Goal: Task Accomplishment & Management: Complete application form

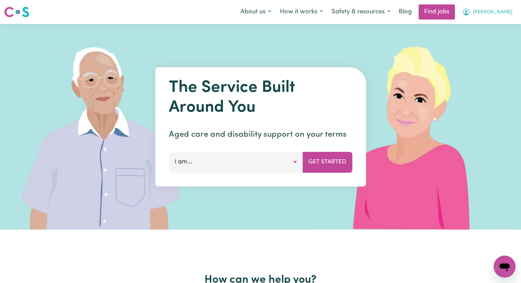
click at [507, 14] on span "[PERSON_NAME]" at bounding box center [492, 13] width 39 height 8
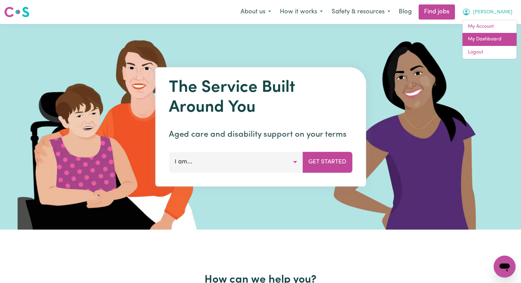
click at [498, 37] on link "My Dashboard" at bounding box center [489, 39] width 54 height 13
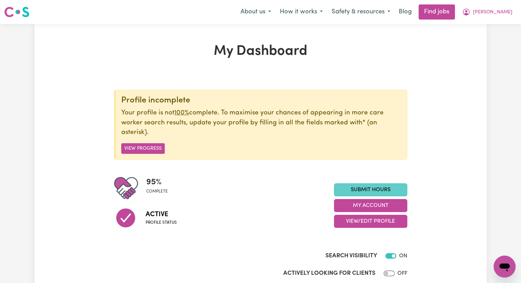
click at [388, 187] on link "Submit Hours" at bounding box center [370, 189] width 73 height 13
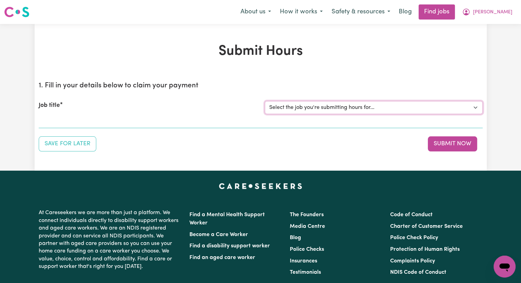
click at [303, 109] on select "Select the job you're submitting hours for... [[PERSON_NAME]] Care worker [GEOG…" at bounding box center [374, 107] width 218 height 13
select select "2766"
click at [265, 101] on select "Select the job you're submitting hours for... [[PERSON_NAME]] Care worker [GEOG…" at bounding box center [374, 107] width 218 height 13
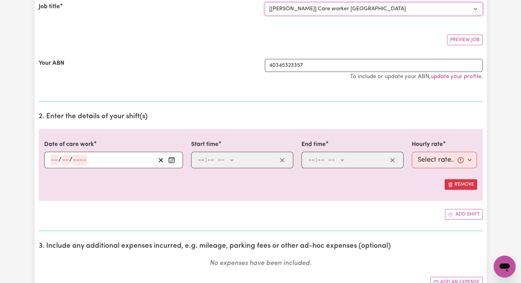
scroll to position [103, 0]
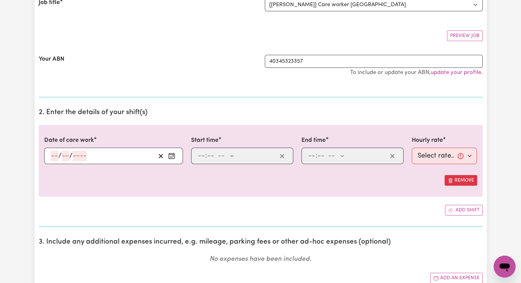
click at [52, 155] on input "number" at bounding box center [55, 156] width 8 height 10
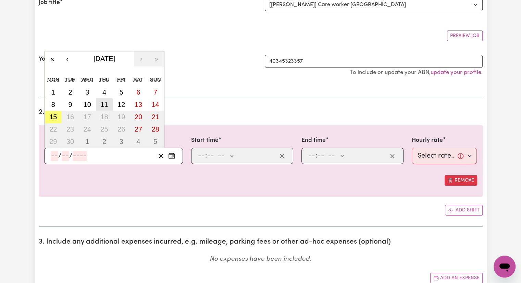
click at [102, 103] on abbr "11" at bounding box center [104, 105] width 8 height 8
type input "[DATE]"
type input "11"
type input "9"
type input "2025"
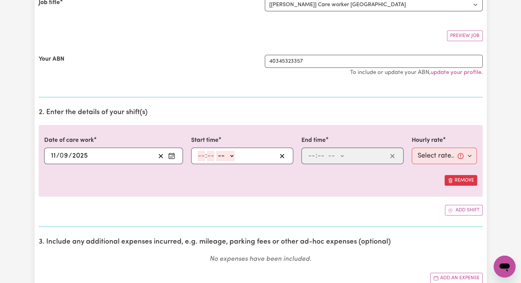
click at [201, 153] on input "number" at bounding box center [201, 156] width 8 height 10
type input "12"
type input "30"
click at [233, 156] on select "-- AM PM" at bounding box center [225, 156] width 18 height 10
select select "pm"
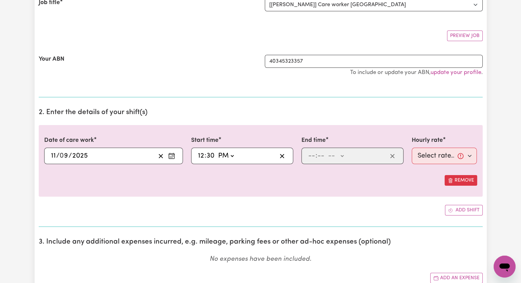
click at [216, 151] on select "-- AM PM" at bounding box center [225, 156] width 18 height 10
type input "12:30"
click at [311, 157] on input "number" at bounding box center [312, 156] width 8 height 10
type input "5"
type input "00"
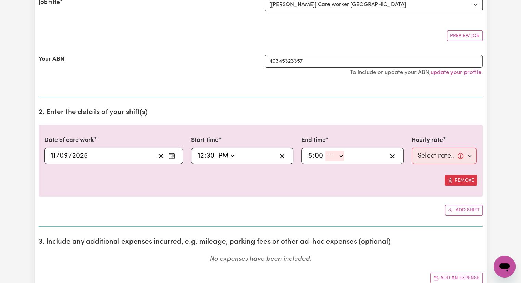
click at [342, 154] on select "-- AM PM" at bounding box center [334, 156] width 18 height 10
select select "pm"
click at [325, 151] on select "-- AM PM" at bounding box center [334, 156] width 18 height 10
type input "17:00"
type input "0"
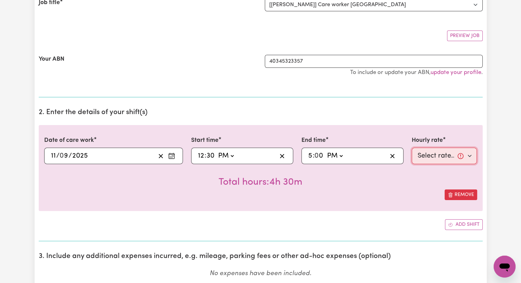
click at [450, 157] on select "Select rate... $40.00 (Weekday)" at bounding box center [443, 156] width 65 height 16
select select "40-Weekday"
click at [411, 148] on select "Select rate... $40.00 (Weekday)" at bounding box center [443, 156] width 65 height 16
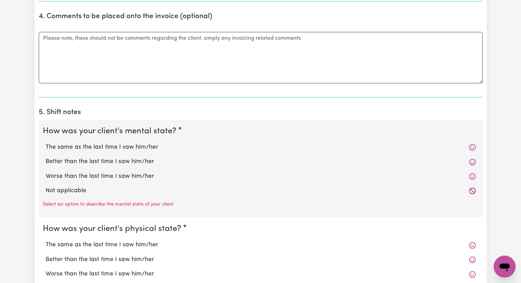
scroll to position [411, 0]
click at [148, 146] on label "The same as the last time I saw him/her" at bounding box center [261, 146] width 430 height 9
click at [46, 142] on input "The same as the last time I saw him/her" at bounding box center [45, 142] width 0 height 0
radio input "true"
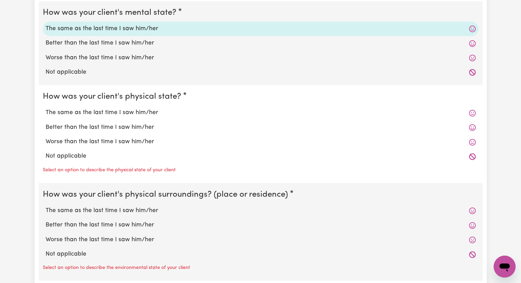
scroll to position [548, 0]
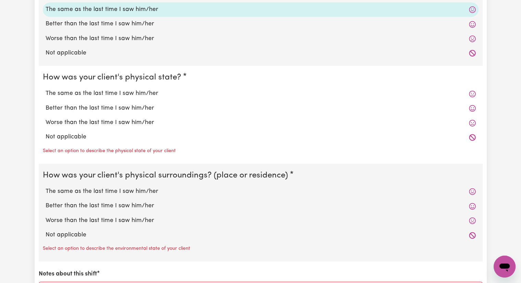
click at [156, 90] on label "The same as the last time I saw him/her" at bounding box center [261, 93] width 430 height 9
click at [46, 89] on input "The same as the last time I saw him/her" at bounding box center [45, 89] width 0 height 0
radio input "true"
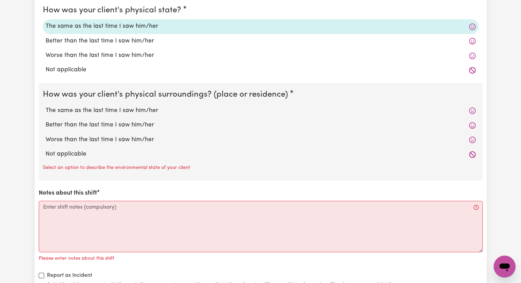
scroll to position [616, 0]
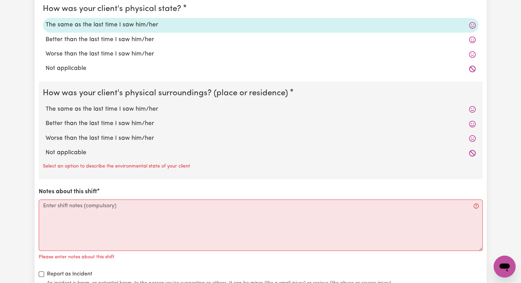
click at [146, 110] on label "The same as the last time I saw him/her" at bounding box center [261, 109] width 430 height 9
click at [46, 105] on input "The same as the last time I saw him/her" at bounding box center [45, 104] width 0 height 0
radio input "true"
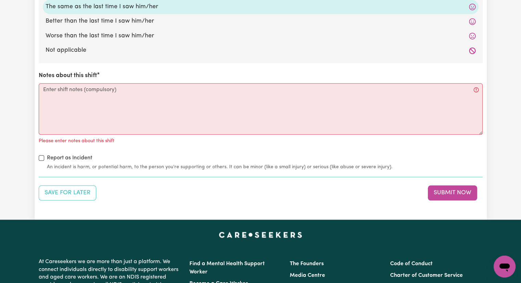
scroll to position [719, 0]
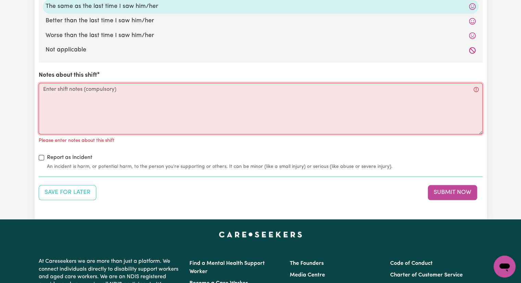
drag, startPoint x: 118, startPoint y: 89, endPoint x: 117, endPoint y: 85, distance: 4.5
click at [118, 87] on textarea "Notes about this shift" at bounding box center [261, 108] width 444 height 51
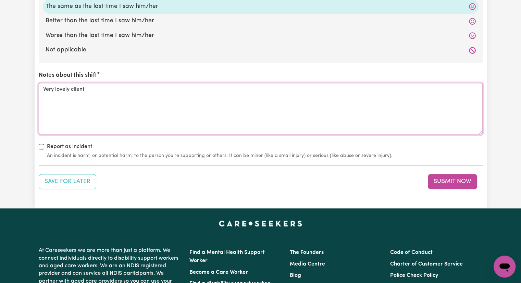
drag, startPoint x: 525, startPoint y: 169, endPoint x: 89, endPoint y: 86, distance: 443.8
click at [89, 86] on textarea "Very lovely client" at bounding box center [261, 108] width 444 height 51
type textarea "Very lovely client 🌻"
click at [448, 181] on button "Submit Now" at bounding box center [452, 181] width 49 height 15
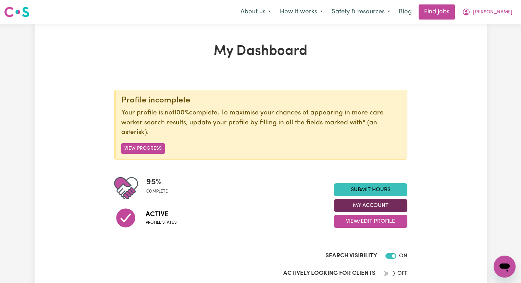
click at [372, 206] on button "My Account" at bounding box center [370, 205] width 73 height 13
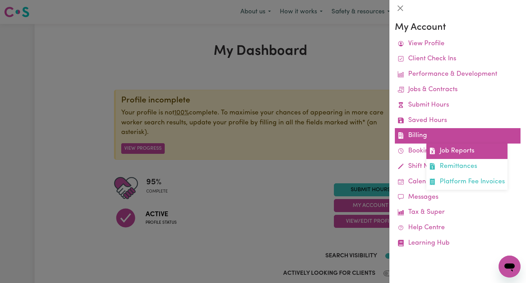
click at [456, 148] on link "Job Reports" at bounding box center [466, 150] width 81 height 15
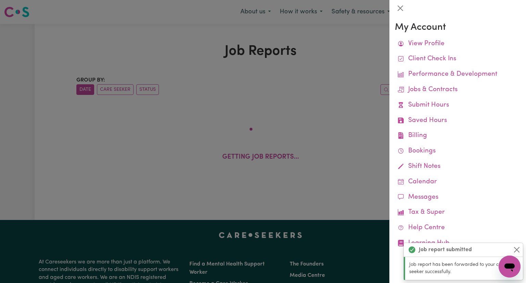
click at [321, 109] on div at bounding box center [263, 141] width 526 height 283
